Goal: Task Accomplishment & Management: Complete application form

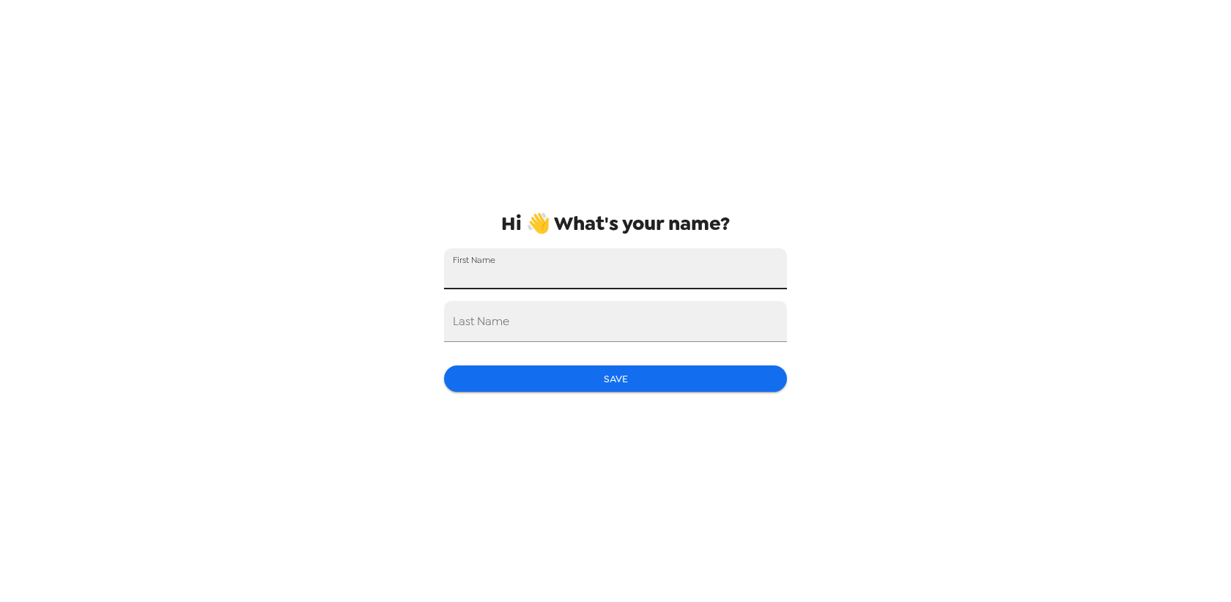
click at [539, 286] on input "First Name" at bounding box center [615, 268] width 343 height 41
type input "[PERSON_NAME]"
click at [548, 327] on input "Last Name" at bounding box center [615, 321] width 343 height 41
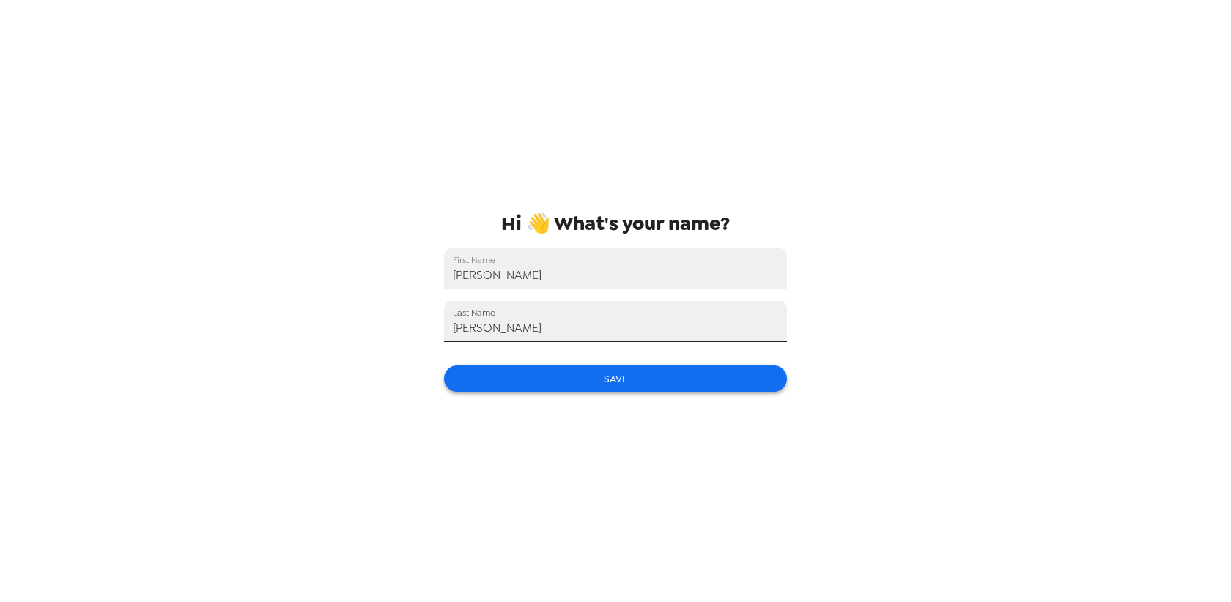
type input "[PERSON_NAME]"
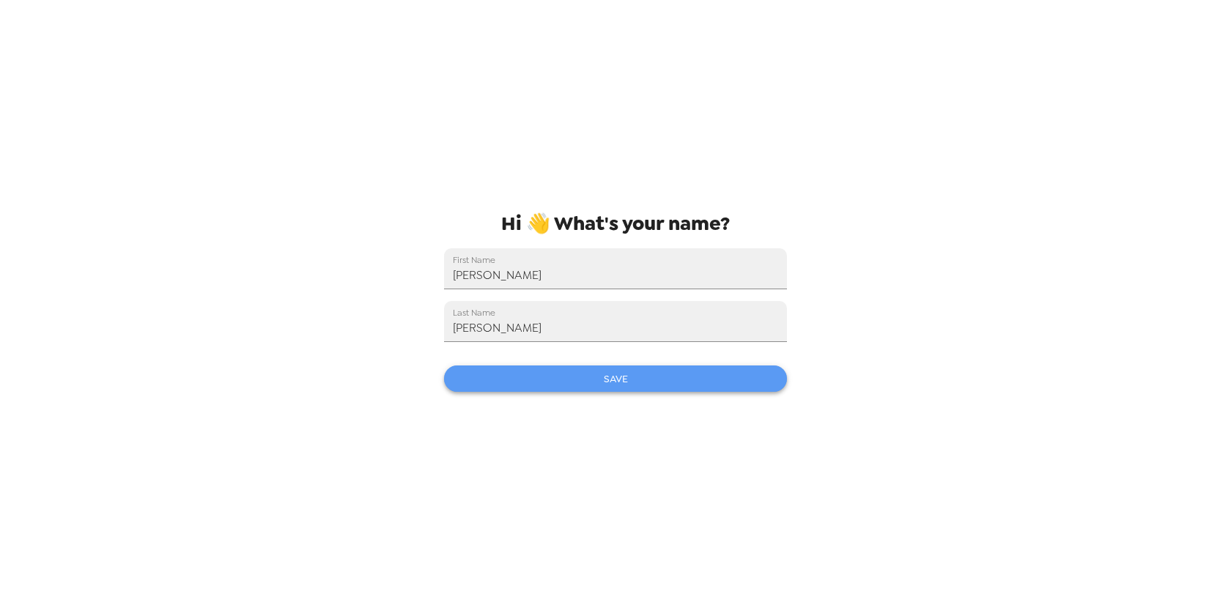
click at [588, 385] on button "Save" at bounding box center [615, 379] width 343 height 27
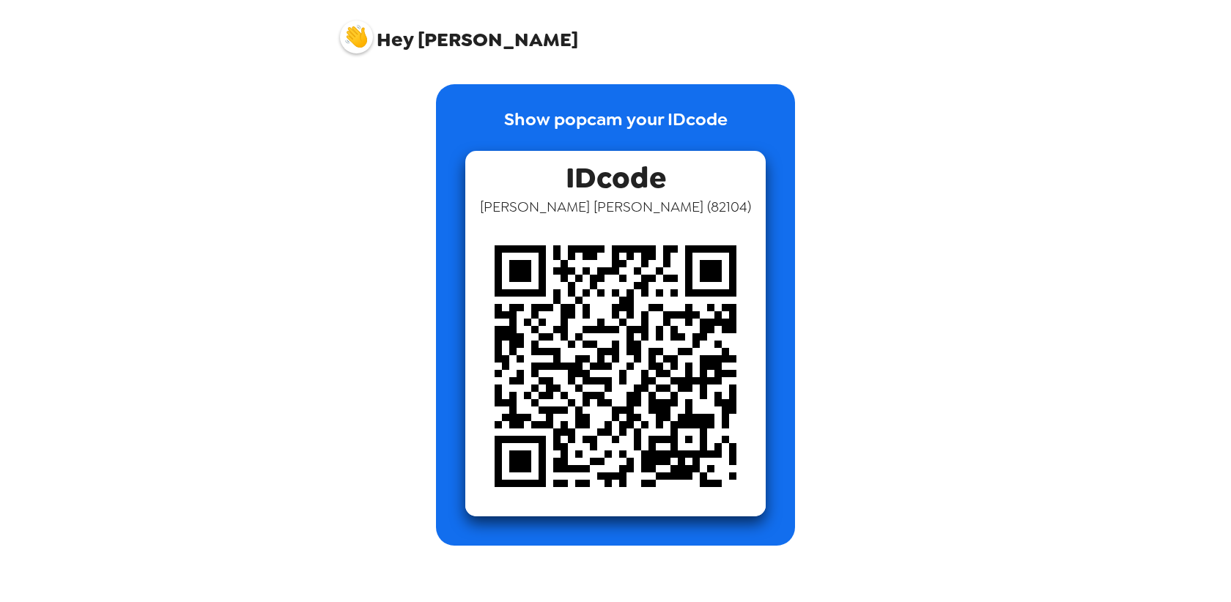
click at [352, 40] on img at bounding box center [356, 37] width 33 height 33
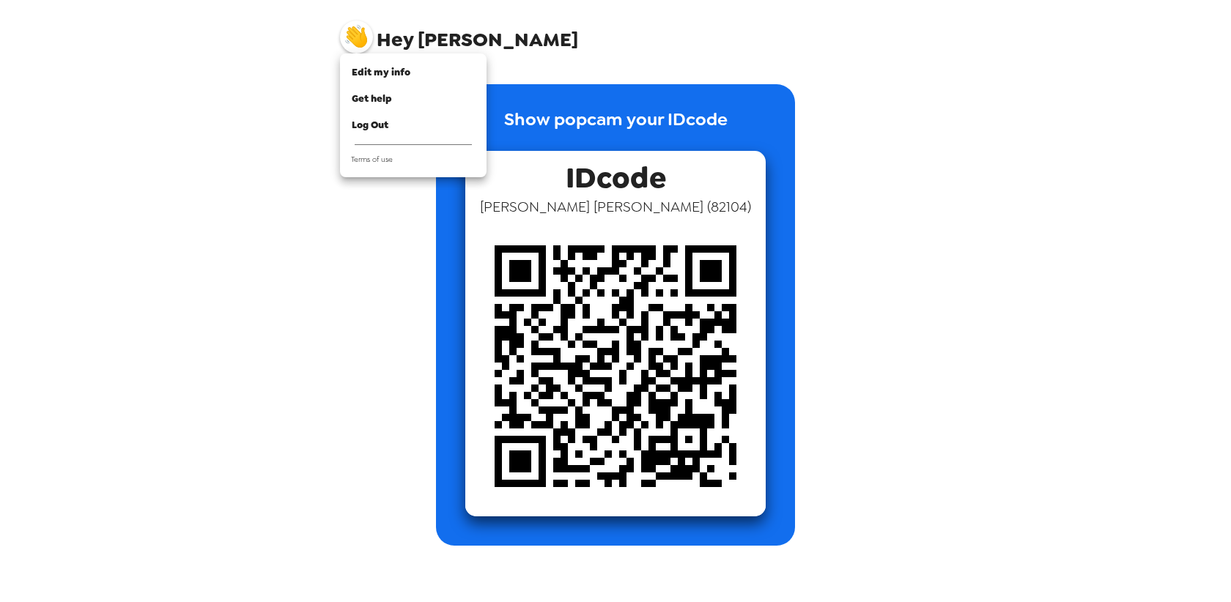
click at [354, 39] on div at bounding box center [615, 301] width 1231 height 602
